Goal: Check status

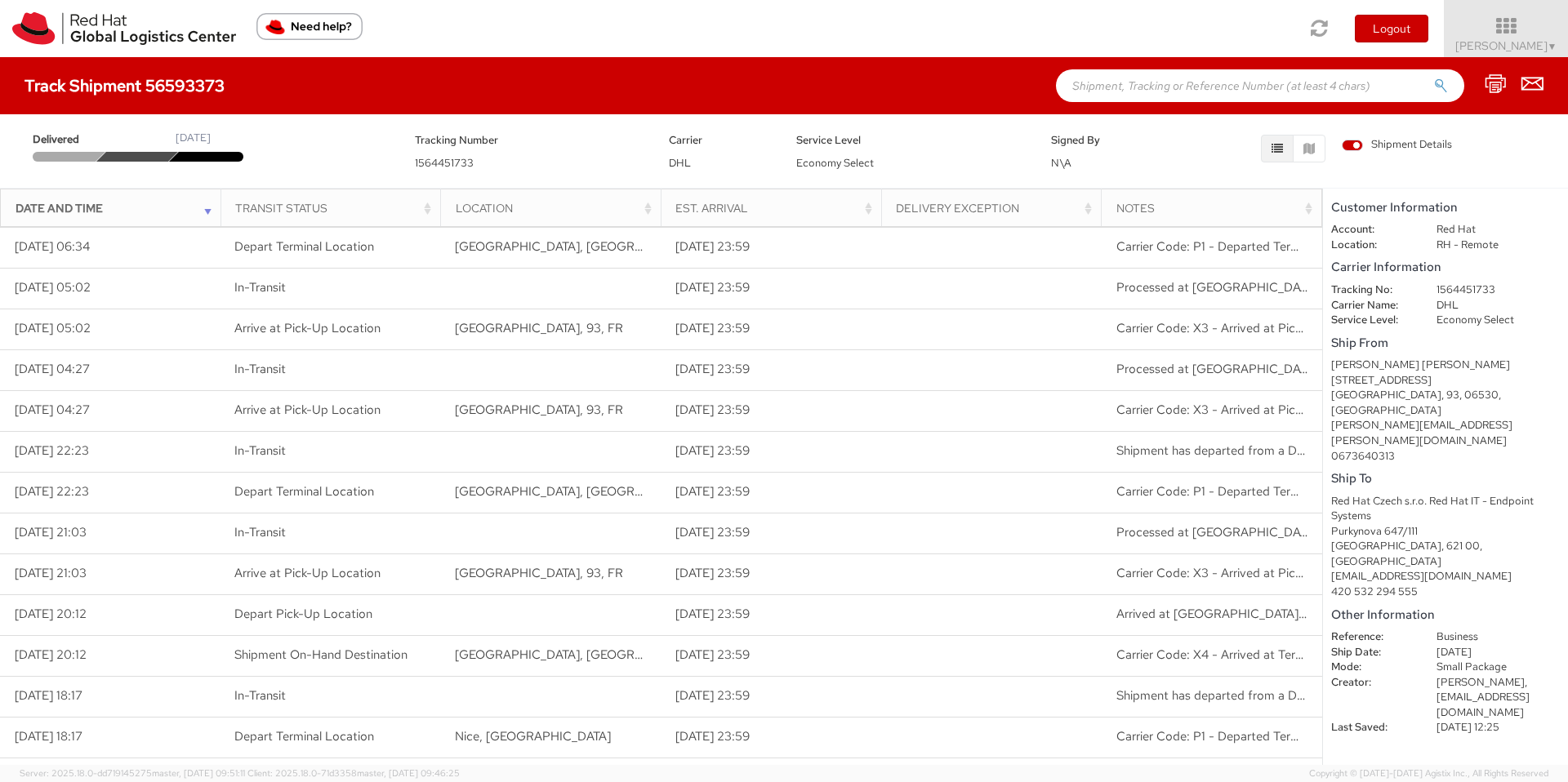
click at [147, 156] on div at bounding box center [138, 156] width 83 height 10
click at [62, 152] on div at bounding box center [65, 156] width 83 height 10
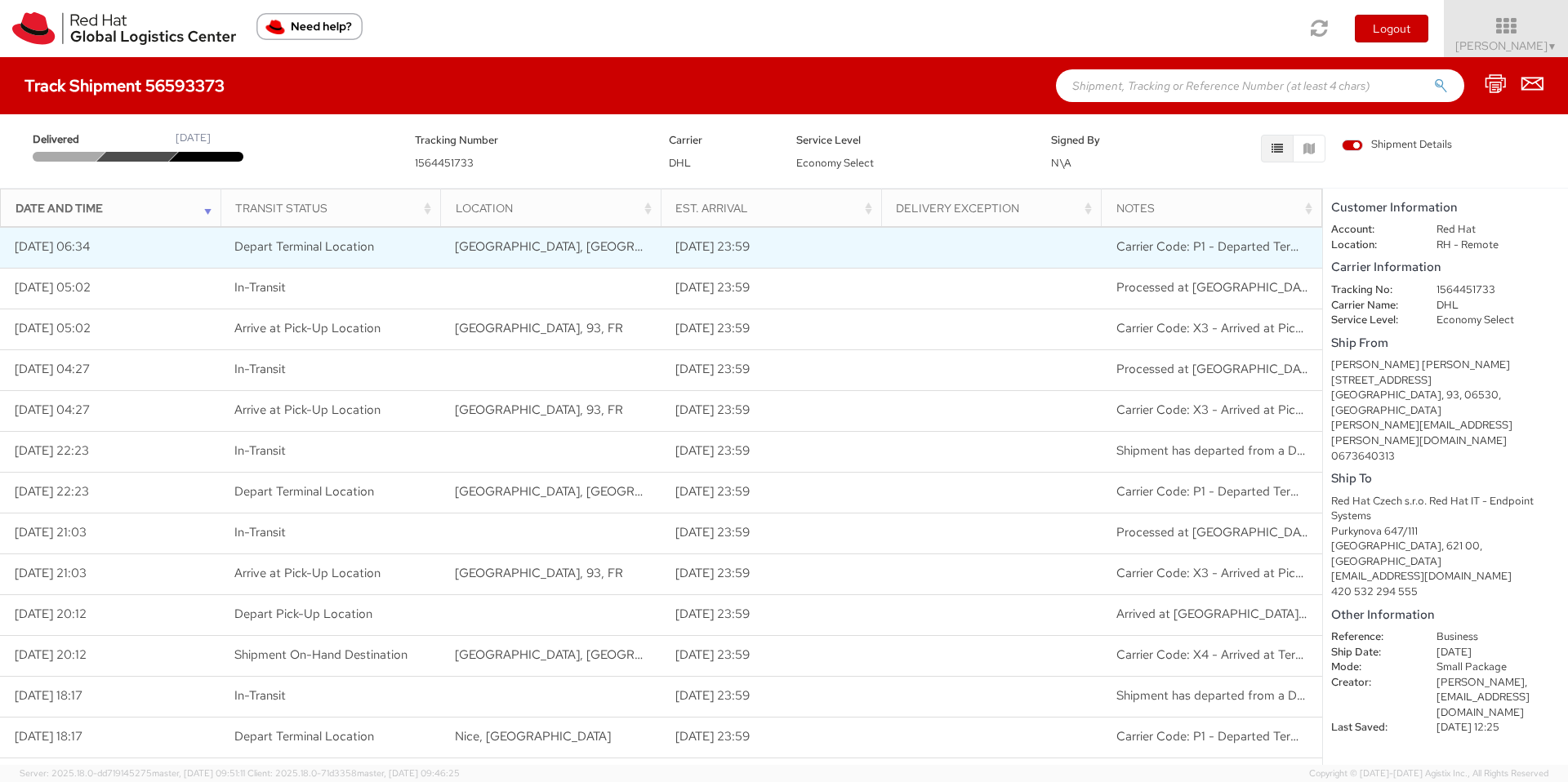
click at [1164, 258] on td "Carrier Code: P1 - Departed Terminal Location" at bounding box center [1211, 247] width 221 height 40
click at [293, 250] on span "Depart Terminal Location" at bounding box center [304, 246] width 140 height 17
drag, startPoint x: 235, startPoint y: 242, endPoint x: 385, endPoint y: 239, distance: 150.0
click at [385, 239] on td "Depart Terminal Location" at bounding box center [330, 247] width 221 height 40
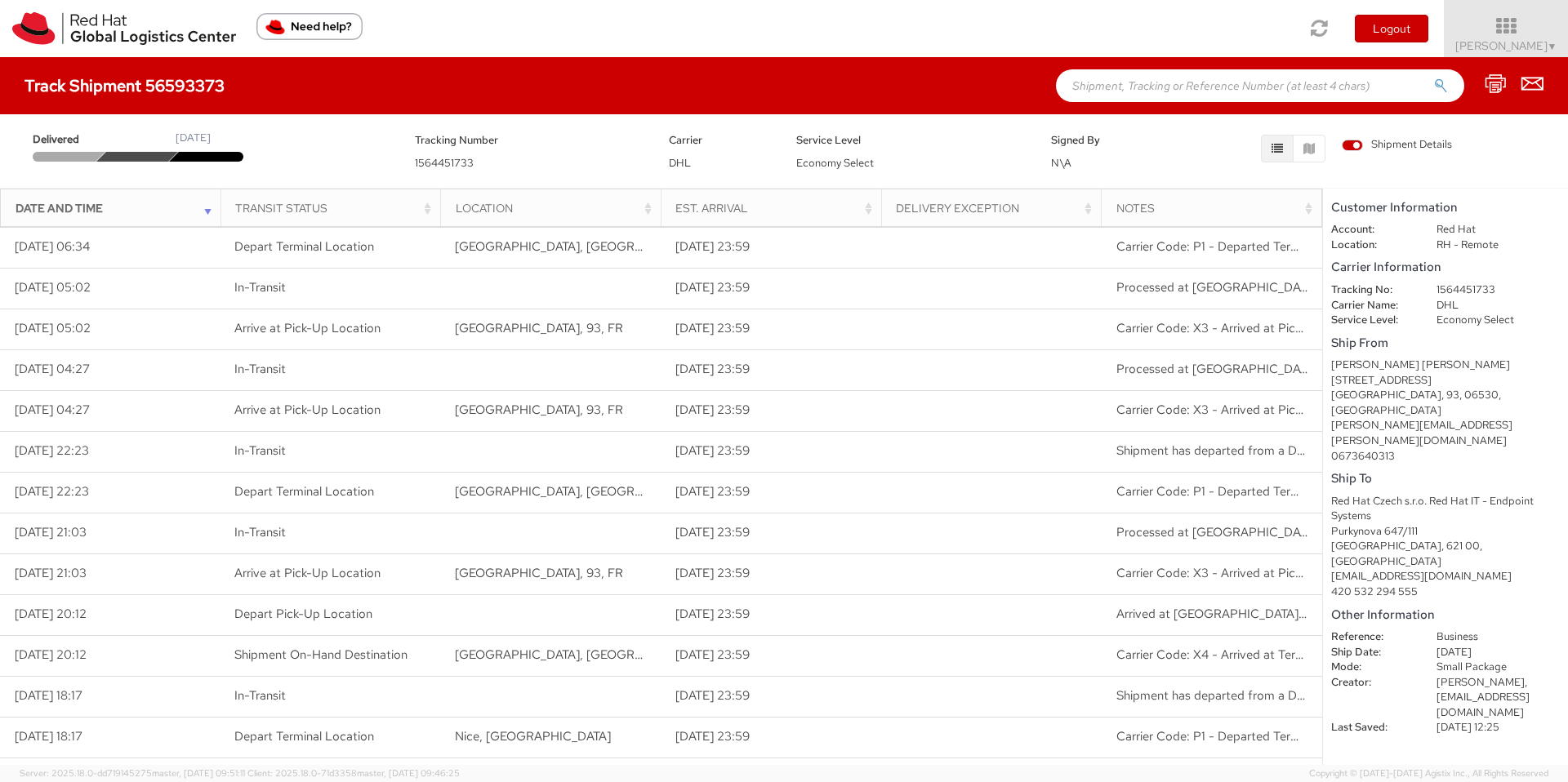
click at [205, 155] on div at bounding box center [210, 156] width 83 height 10
click at [211, 137] on div "[DATE]" at bounding box center [193, 139] width 35 height 16
click at [211, 136] on div "[DATE]" at bounding box center [193, 139] width 35 height 16
click at [1470, 283] on dd "1564451733" at bounding box center [1498, 290] width 148 height 16
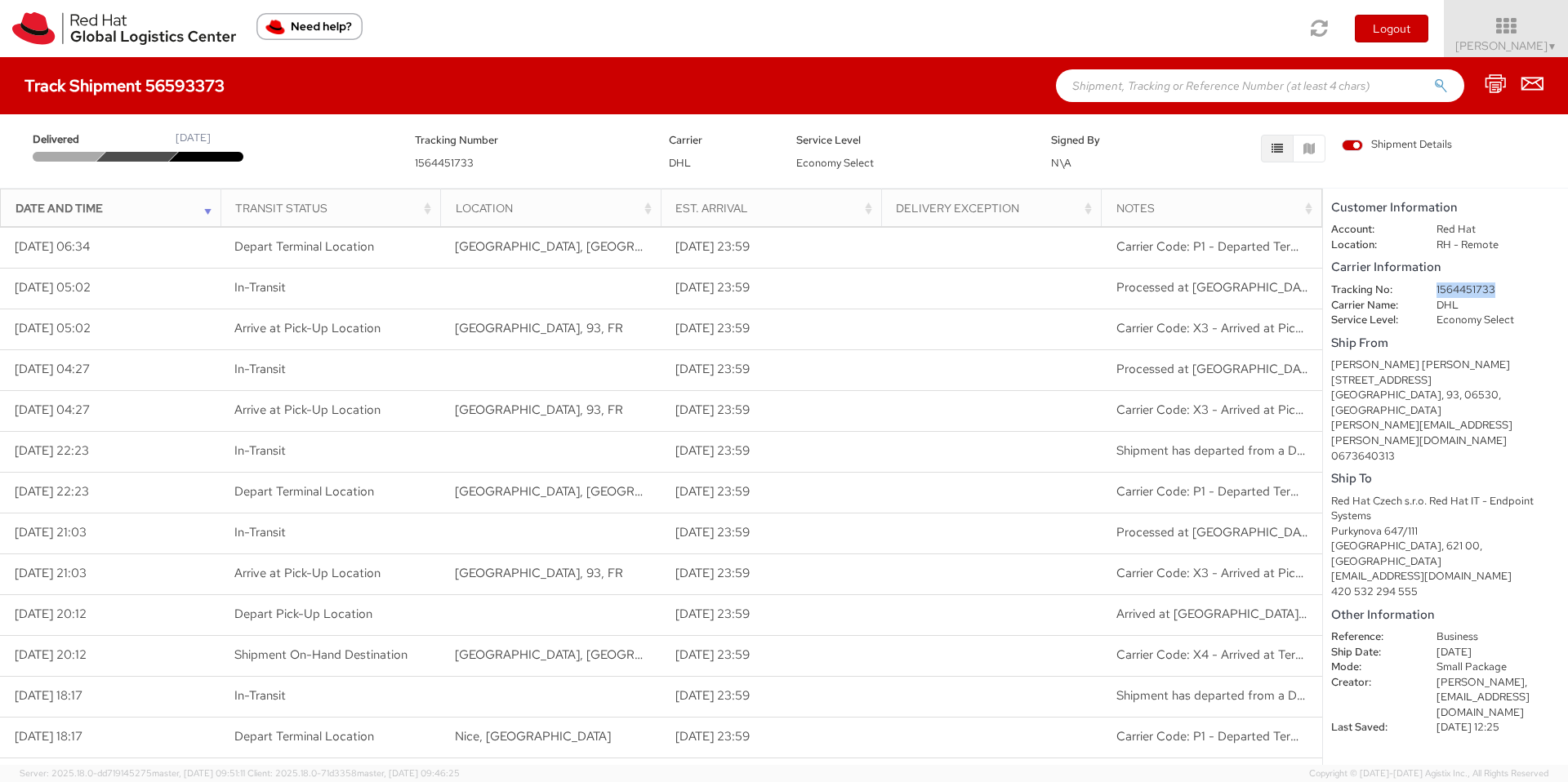
copy dd "1564451733"
